Goal: Information Seeking & Learning: Learn about a topic

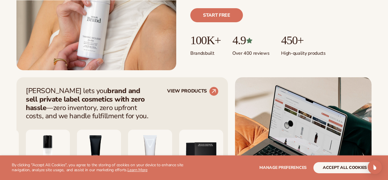
scroll to position [176, 0]
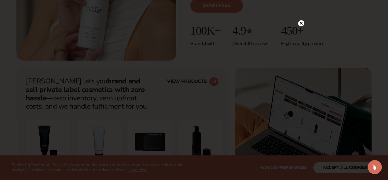
click at [301, 26] on circle at bounding box center [301, 23] width 6 height 6
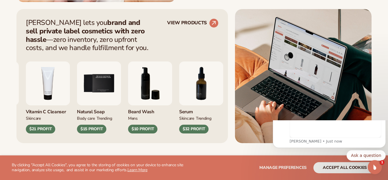
scroll to position [0, 0]
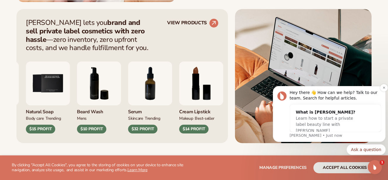
click at [320, 136] on p "Lee • Just now" at bounding box center [335, 135] width 92 height 5
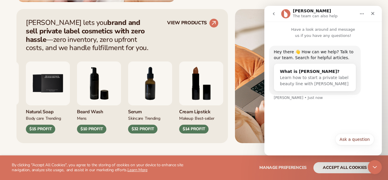
click at [284, 144] on div "Ask a question Ask a question" at bounding box center [323, 141] width 102 height 15
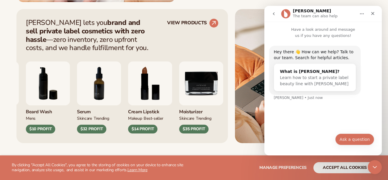
click at [348, 140] on button "Ask a question" at bounding box center [354, 140] width 39 height 12
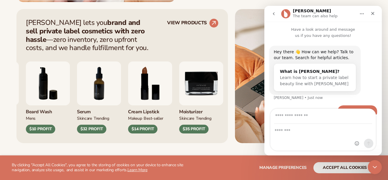
scroll to position [16, 0]
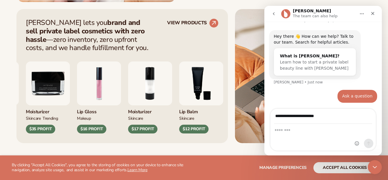
type input "**********"
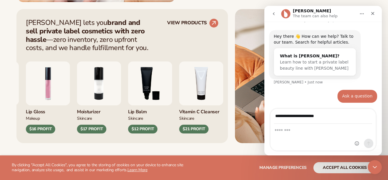
drag, startPoint x: 324, startPoint y: 116, endPoint x: 275, endPoint y: 115, distance: 49.3
click at [275, 115] on input "**********" at bounding box center [323, 116] width 98 height 15
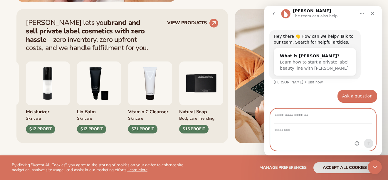
click at [279, 133] on textarea "Message…" at bounding box center [322, 129] width 105 height 10
paste textarea "**********"
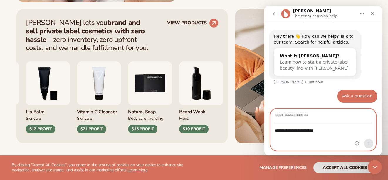
type textarea "**********"
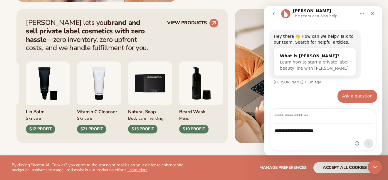
click at [349, 94] on div "Ask a question" at bounding box center [357, 97] width 30 height 6
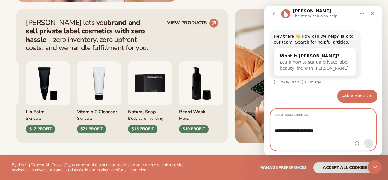
click at [289, 121] on input "Your email" at bounding box center [323, 116] width 98 height 15
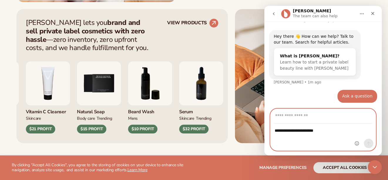
type input "**********"
click at [367, 141] on button "Send a message…" at bounding box center [367, 143] width 9 height 9
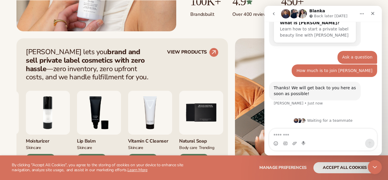
scroll to position [235, 0]
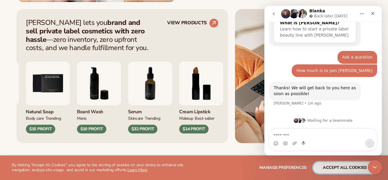
click at [341, 167] on button "accept all cookies" at bounding box center [344, 168] width 63 height 11
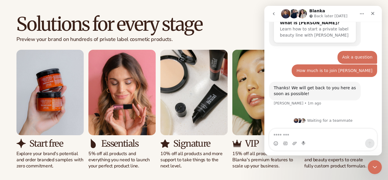
scroll to position [557, 0]
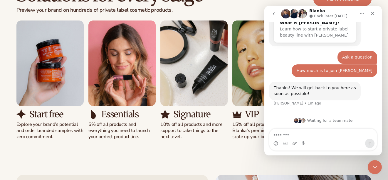
click at [214, 139] on p "10% off all products and more support to take things to the next level." at bounding box center [193, 131] width 67 height 18
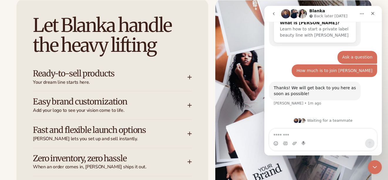
scroll to position [763, 0]
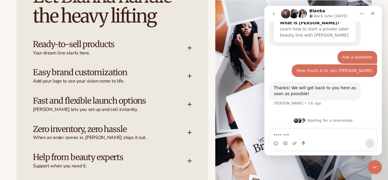
click at [188, 77] on icon at bounding box center [189, 76] width 5 height 5
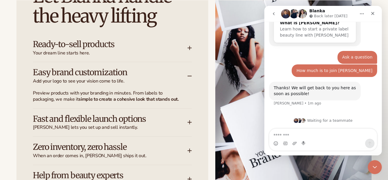
click at [189, 120] on div "Fast and flexible launch options Blanka lets you set up and sell instantly." at bounding box center [112, 123] width 159 height 28
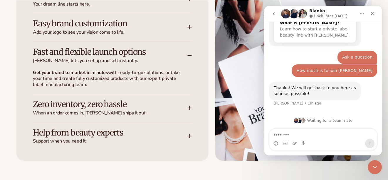
scroll to position [821, 0]
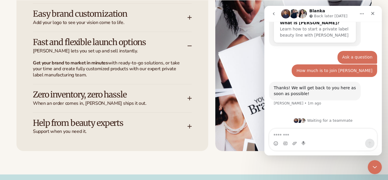
click at [191, 98] on icon at bounding box center [189, 98] width 5 height 5
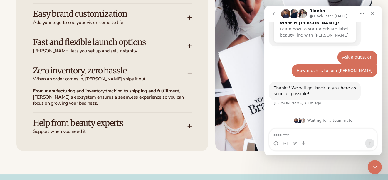
click at [190, 126] on icon at bounding box center [189, 126] width 5 height 5
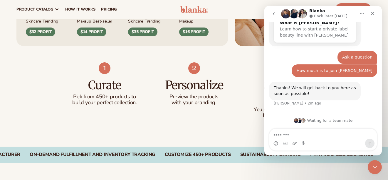
scroll to position [293, 0]
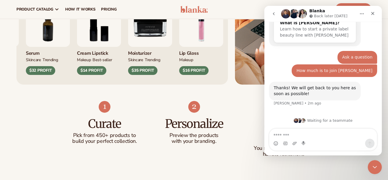
click at [361, 15] on icon "Home" at bounding box center [361, 13] width 5 height 5
click at [235, 98] on div "Curate Pick from 450+ products to build your perfect collection. Personalize Pr…" at bounding box center [194, 135] width 388 height 101
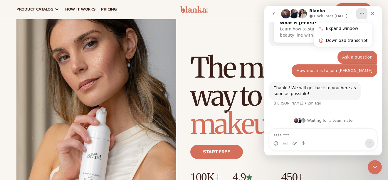
scroll to position [0, 0]
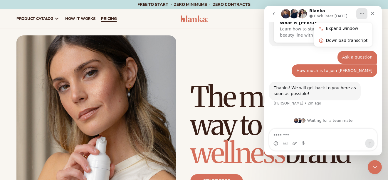
click at [110, 18] on span "pricing" at bounding box center [109, 18] width 16 height 5
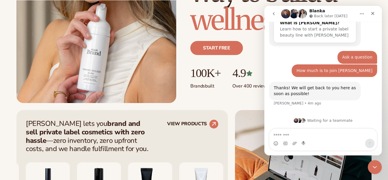
scroll to position [147, 0]
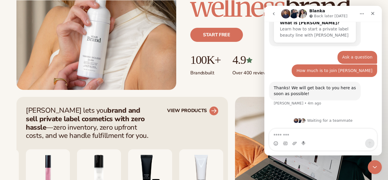
click at [194, 109] on link "VIEW PRODUCTS" at bounding box center [192, 110] width 51 height 9
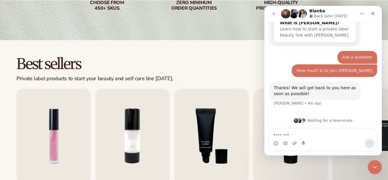
scroll to position [147, 0]
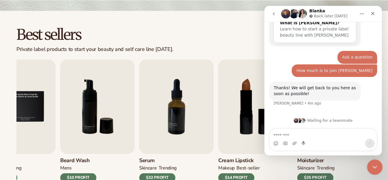
click at [372, 164] on icon "Close Intercom Messenger" at bounding box center [373, 166] width 7 height 7
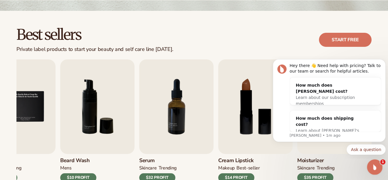
scroll to position [0, 0]
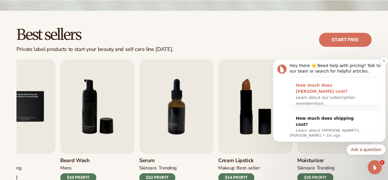
click at [325, 95] on span "Learn about our subscription memberships" at bounding box center [324, 100] width 59 height 11
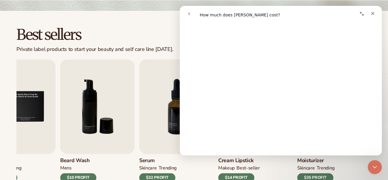
scroll to position [147, 0]
